Goal: Transaction & Acquisition: Subscribe to service/newsletter

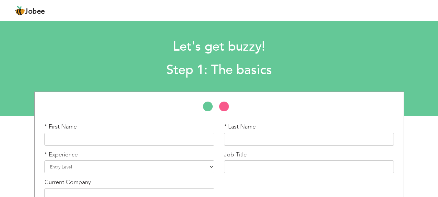
scroll to position [32, 0]
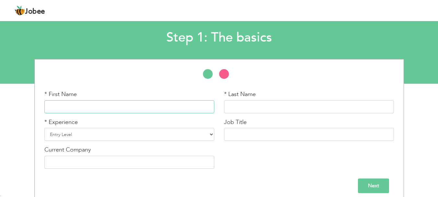
click at [161, 104] on input "text" at bounding box center [129, 106] width 170 height 13
type input "Aasma"
type input "Ghafoor"
click at [98, 139] on select "Entry Level Less than 1 Year 1 Year 2 Years 3 Years 4 Years 5 Years 6 Years 7 Y…" at bounding box center [129, 134] width 170 height 13
click at [0, 37] on div "Let's get buzzy! Step 1: The basics" at bounding box center [219, 24] width 438 height 50
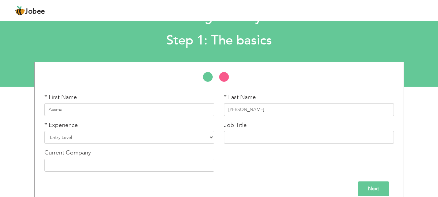
scroll to position [39, 0]
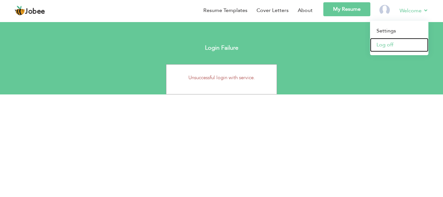
click at [393, 42] on link "Log off" at bounding box center [399, 45] width 58 height 14
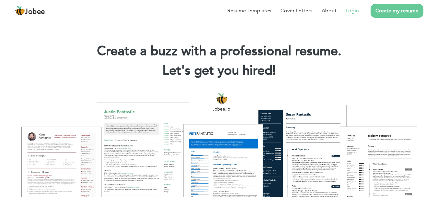
click at [346, 16] on li "Login" at bounding box center [347, 10] width 22 height 17
click at [347, 13] on link "Login" at bounding box center [352, 11] width 13 height 8
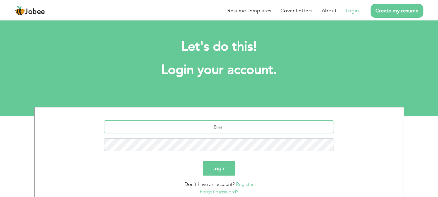
click at [244, 125] on input "text" at bounding box center [219, 126] width 230 height 13
paste input "[EMAIL_ADDRESS][DOMAIN_NAME]"
type input "[EMAIL_ADDRESS][DOMAIN_NAME]"
click at [222, 167] on button "Login" at bounding box center [219, 168] width 33 height 14
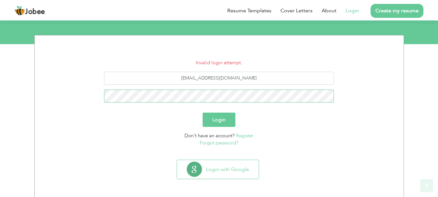
scroll to position [73, 0]
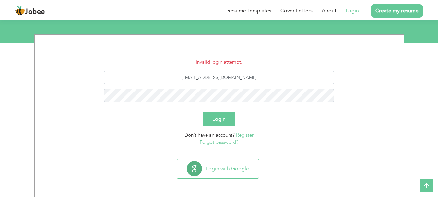
click at [233, 142] on link "Forgot password?" at bounding box center [219, 142] width 39 height 6
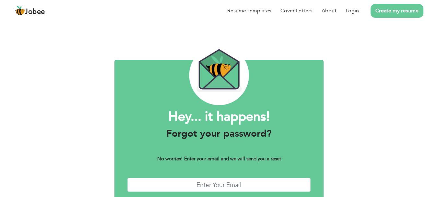
scroll to position [37, 0]
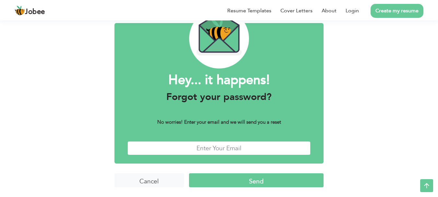
drag, startPoint x: 0, startPoint y: 0, endPoint x: 234, endPoint y: 142, distance: 273.4
click at [234, 142] on input "text" at bounding box center [218, 148] width 183 height 14
type input "aasmaghafoor001@gmail.com"
click at [229, 179] on input "Send" at bounding box center [256, 180] width 135 height 14
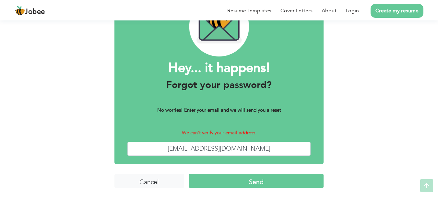
scroll to position [49, 0]
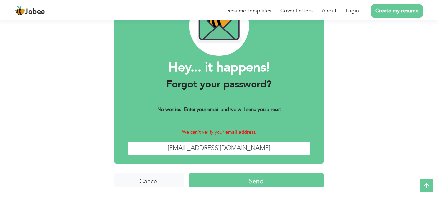
click at [226, 149] on input "[EMAIL_ADDRESS][DOMAIN_NAME]" at bounding box center [218, 148] width 183 height 14
type input "[EMAIL_ADDRESS][DOMAIN_NAME]"
click at [243, 179] on input "Send" at bounding box center [256, 180] width 135 height 14
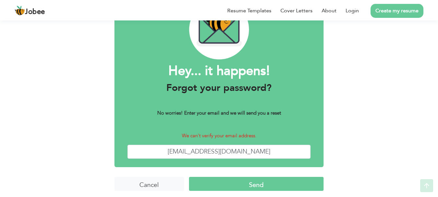
scroll to position [49, 0]
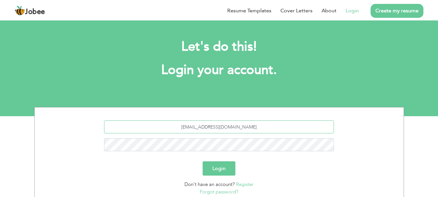
drag, startPoint x: 212, startPoint y: 130, endPoint x: 139, endPoint y: 122, distance: 73.7
click at [139, 122] on input "[EMAIL_ADDRESS][DOMAIN_NAME]" at bounding box center [219, 126] width 230 height 13
paste input "crossworth5"
type input "[EMAIL_ADDRESS][DOMAIN_NAME]"
drag, startPoint x: 255, startPoint y: 120, endPoint x: 192, endPoint y: 122, distance: 63.2
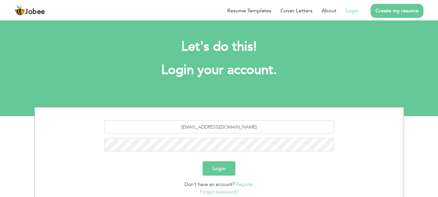
click at [192, 122] on section "[EMAIL_ADDRESS][DOMAIN_NAME] Login Don't have an account? Register Forgot passw…" at bounding box center [219, 156] width 359 height 98
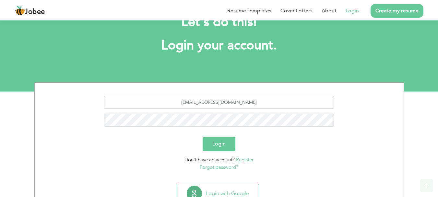
scroll to position [49, 0]
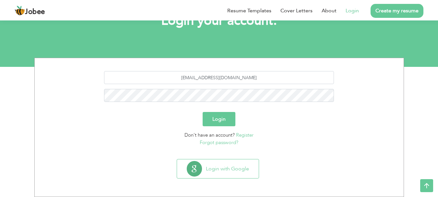
click at [248, 132] on link "Register" at bounding box center [245, 135] width 18 height 6
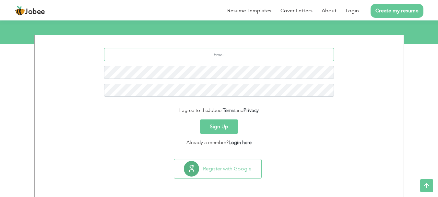
click at [222, 60] on input "text" at bounding box center [219, 54] width 230 height 13
type input "[EMAIL_ADDRESS][DOMAIN_NAME]"
click at [225, 127] on button "Sign Up" at bounding box center [219, 126] width 38 height 14
